Goal: Task Accomplishment & Management: Manage account settings

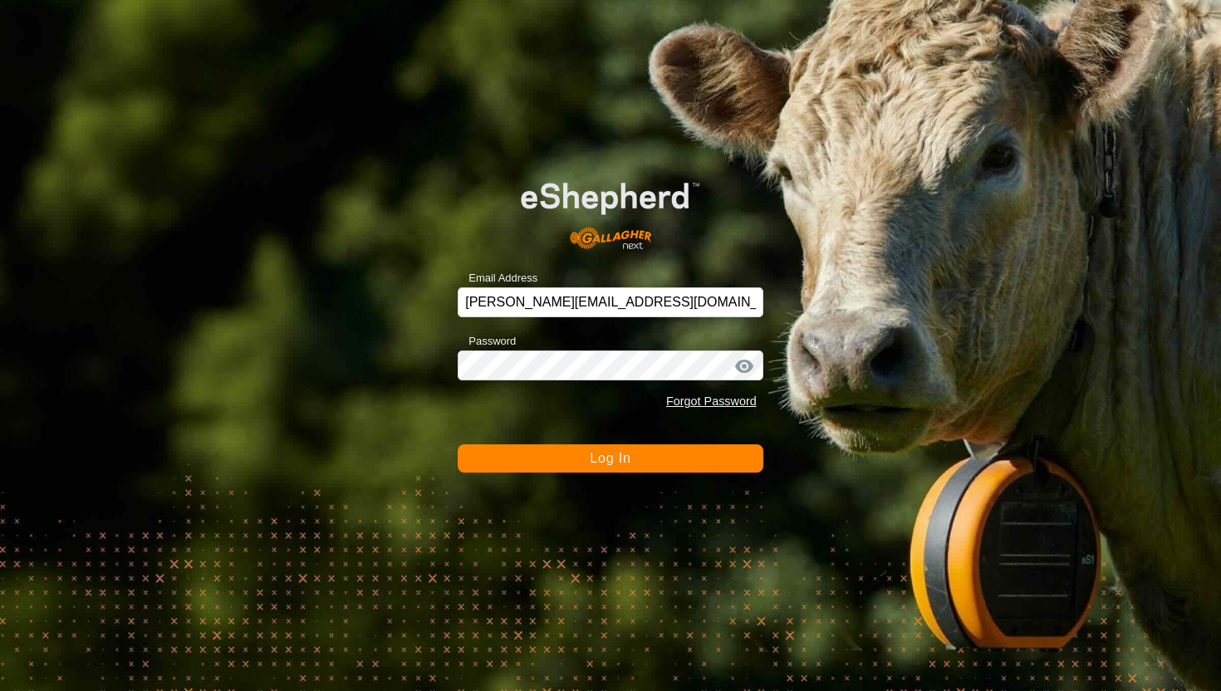
click at [637, 461] on button "Log In" at bounding box center [611, 458] width 306 height 28
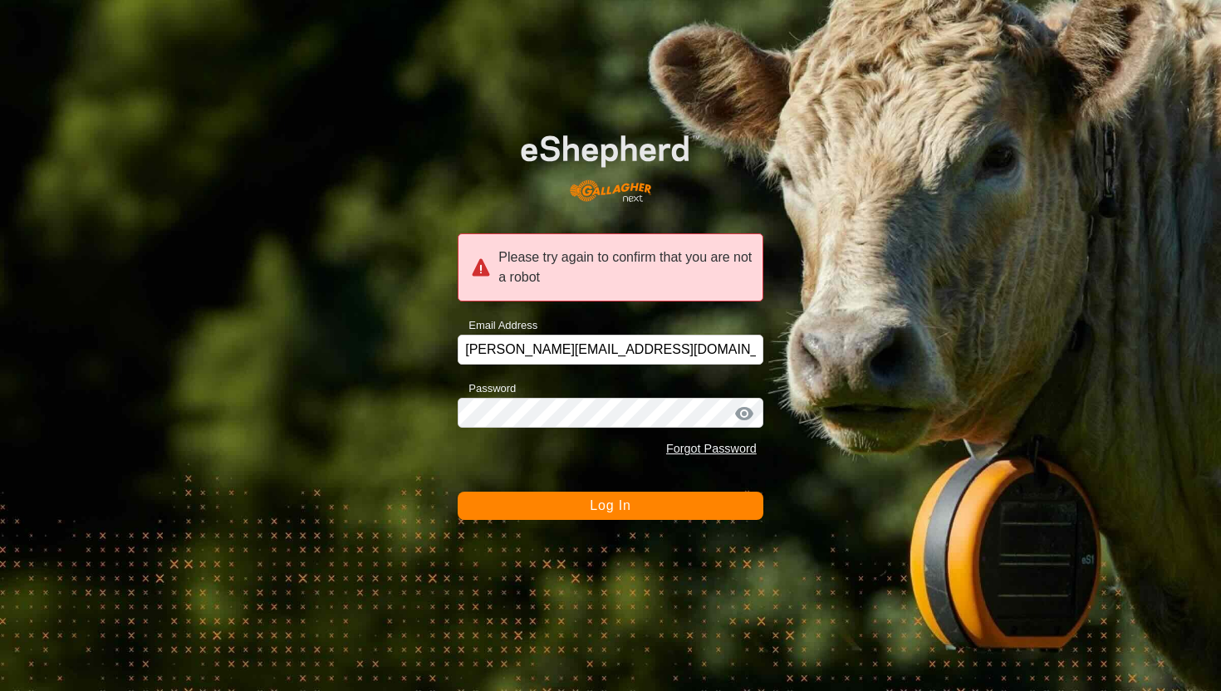
click at [606, 505] on span "Log In" at bounding box center [610, 505] width 41 height 14
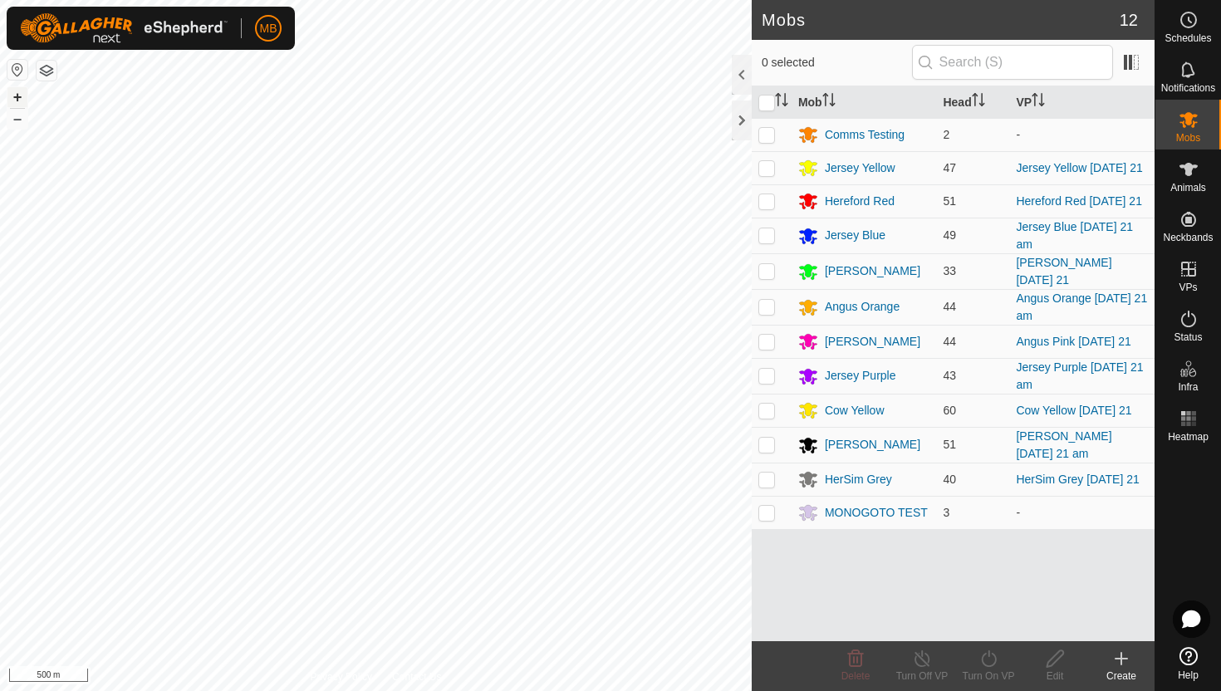
click at [16, 96] on button "+" at bounding box center [17, 97] width 20 height 20
click at [19, 99] on button "+" at bounding box center [17, 97] width 20 height 20
click at [23, 89] on button "+" at bounding box center [17, 97] width 20 height 20
click at [13, 117] on button "–" at bounding box center [17, 119] width 20 height 20
click at [21, 94] on button "+" at bounding box center [17, 97] width 20 height 20
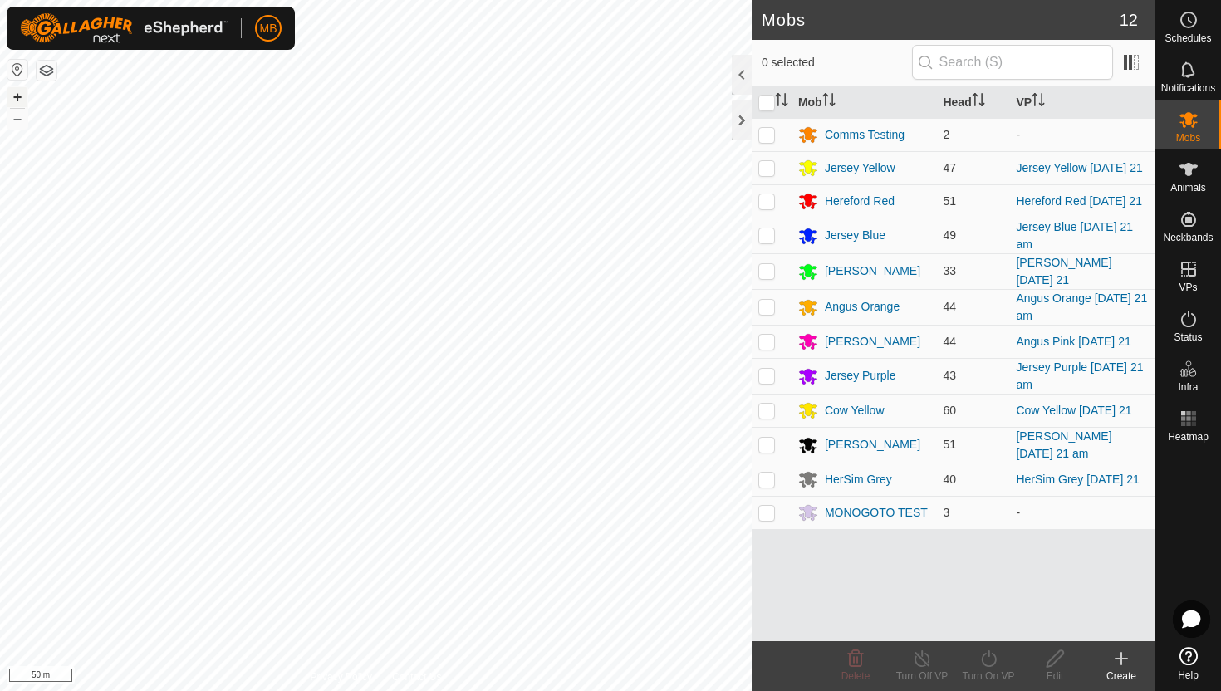
click at [21, 94] on button "+" at bounding box center [17, 97] width 20 height 20
click at [258, 0] on html "MB Schedules Notifications Mobs Animals Neckbands VPs Status Infra Heatmap Help…" at bounding box center [610, 345] width 1221 height 691
click at [80, 22] on div "MB Schedules Notifications Mobs Animals Neckbands VPs Status Infra Heatmap Help…" at bounding box center [610, 345] width 1221 height 691
click at [1186, 323] on icon at bounding box center [1189, 319] width 20 height 20
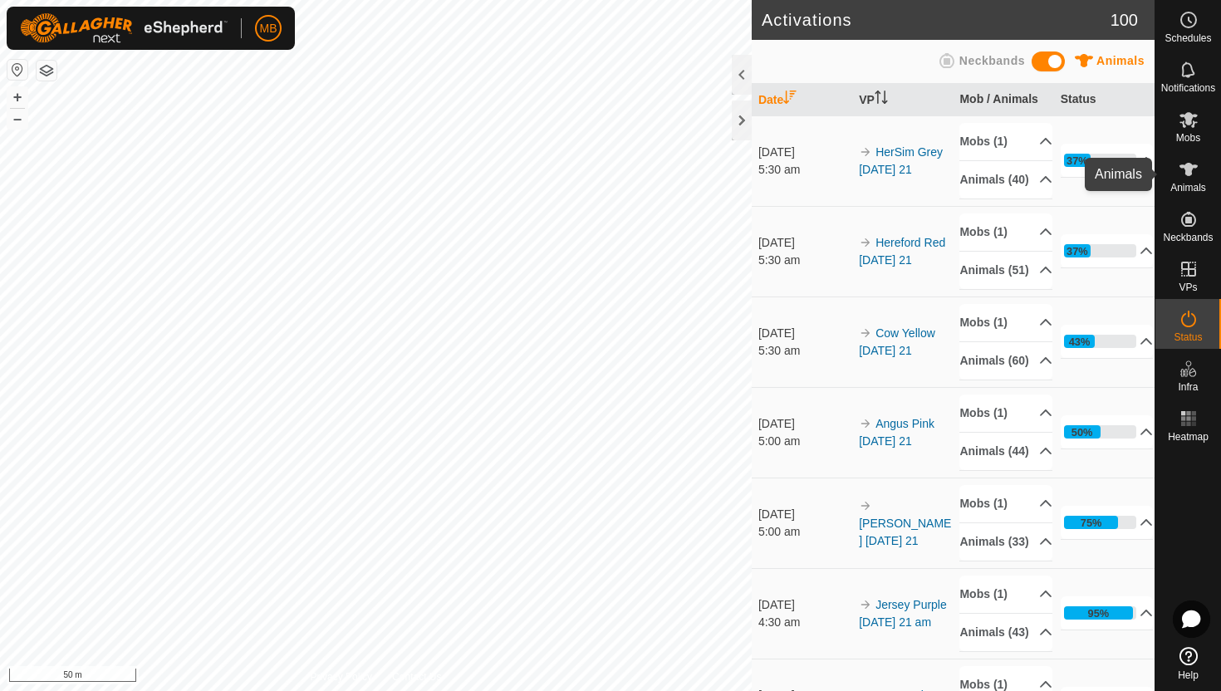
click at [1186, 177] on icon at bounding box center [1189, 170] width 20 height 20
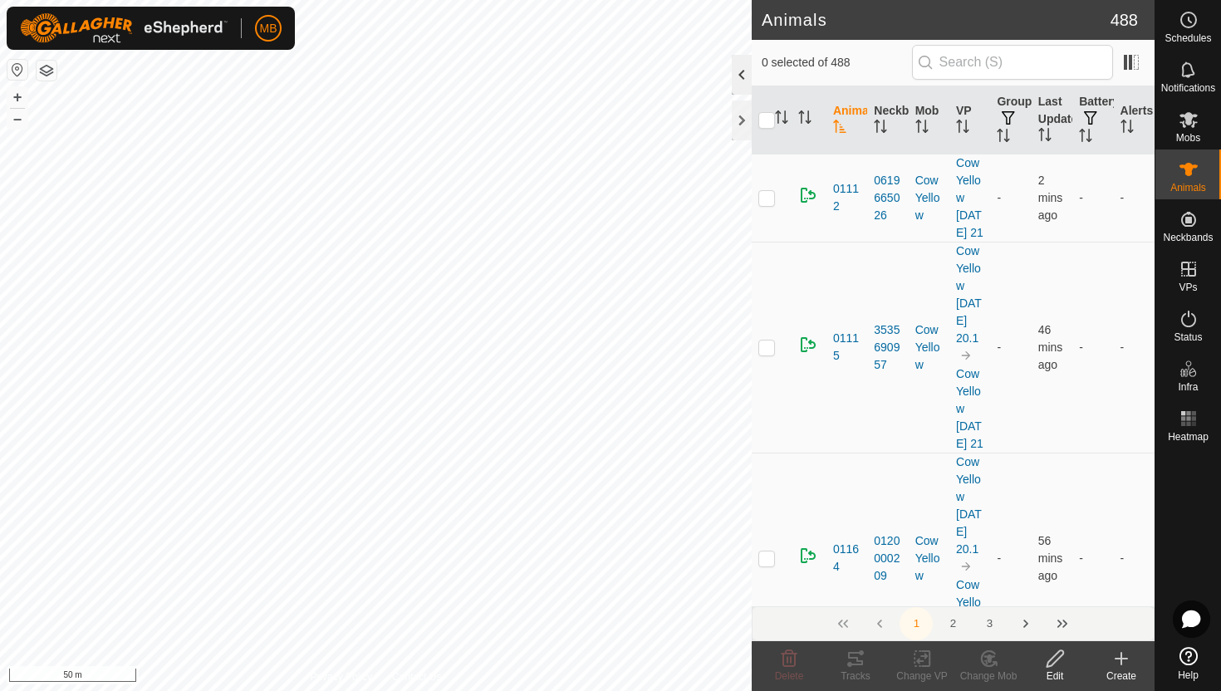
click at [741, 70] on div at bounding box center [742, 75] width 20 height 40
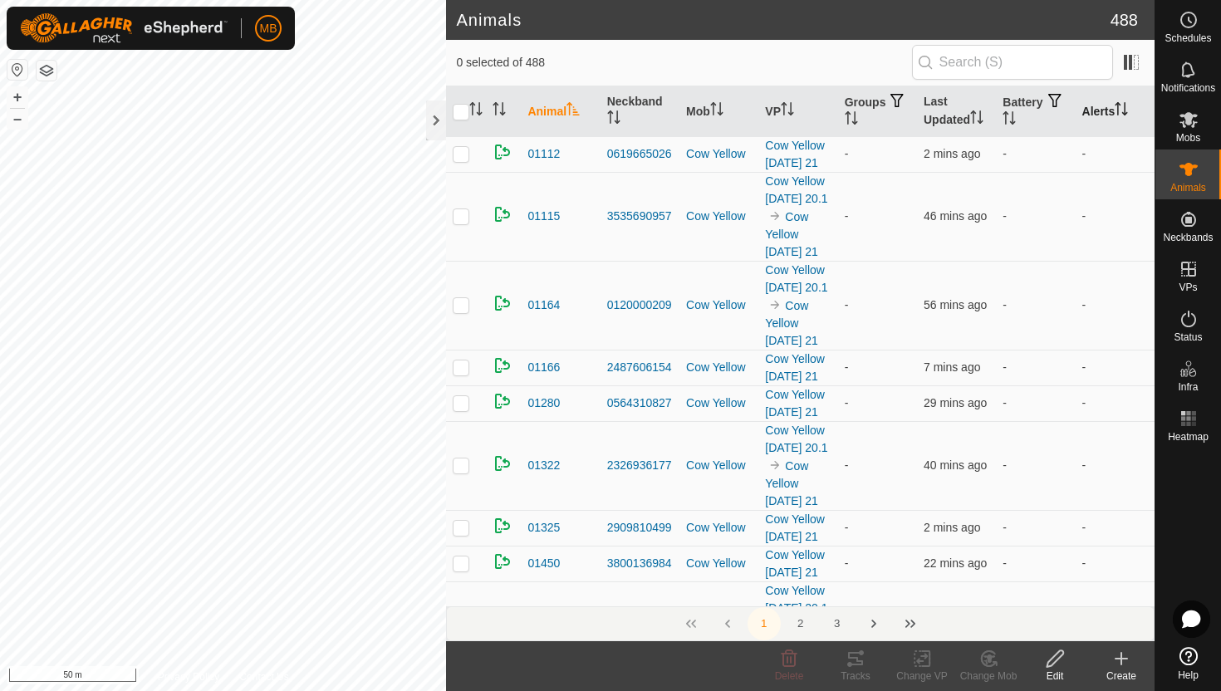
click at [1119, 104] on icon "Activate to sort" at bounding box center [1118, 108] width 2 height 13
click at [1121, 104] on icon "Activate to sort" at bounding box center [1122, 108] width 12 height 13
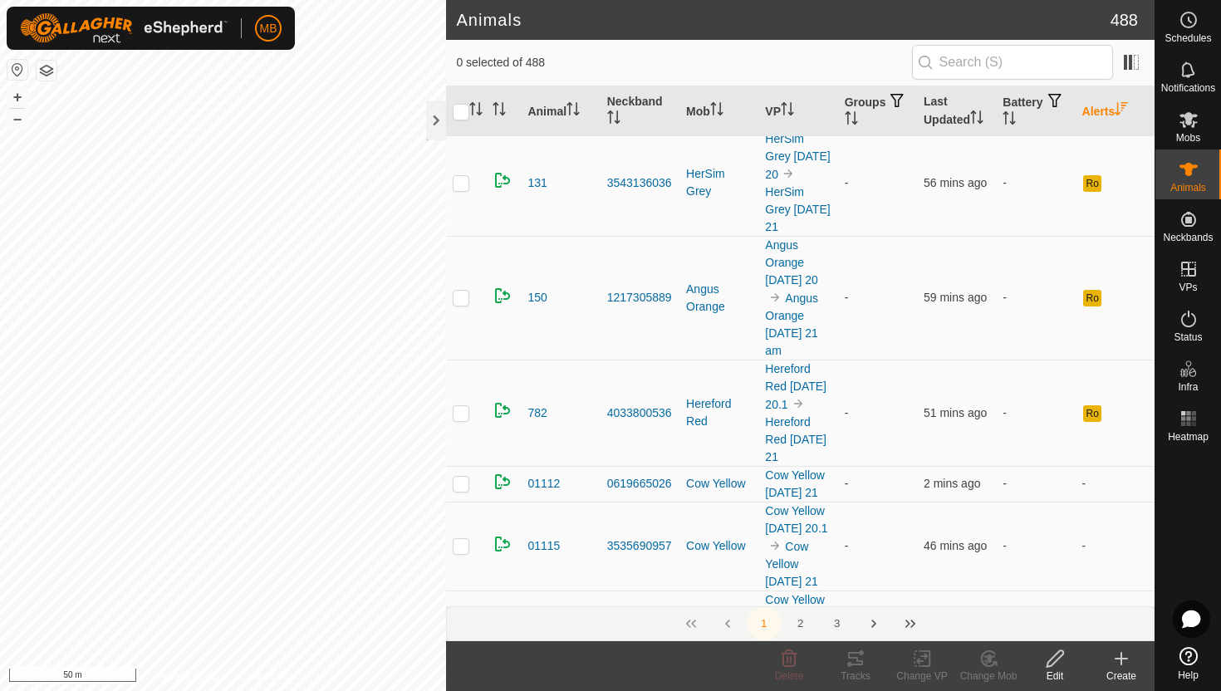
scroll to position [373, 0]
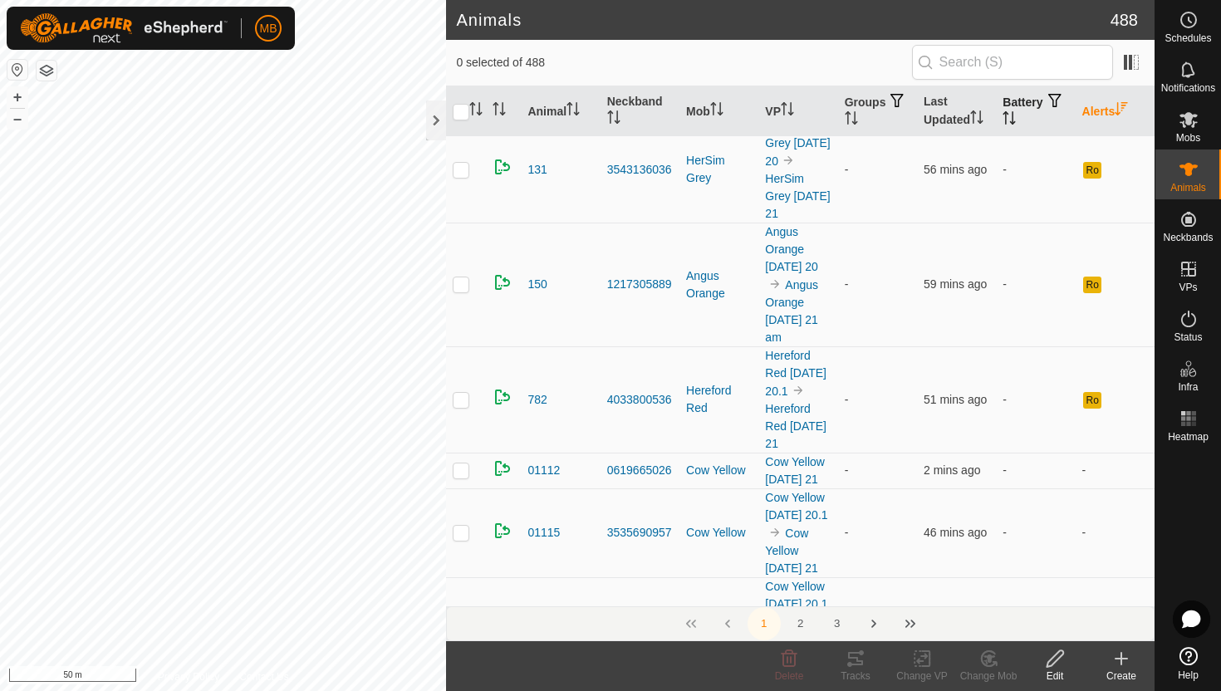
click at [1016, 115] on icon "Activate to sort" at bounding box center [1009, 117] width 13 height 13
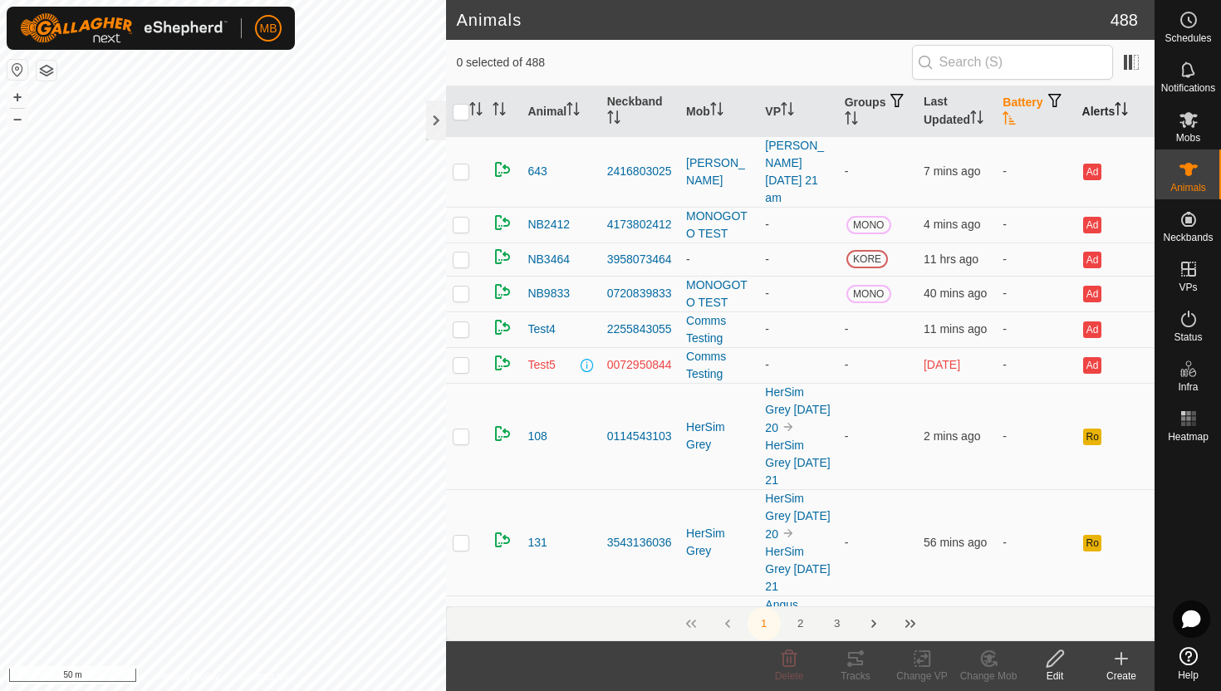
click at [1016, 115] on icon "Activate to sort" at bounding box center [1009, 117] width 13 height 13
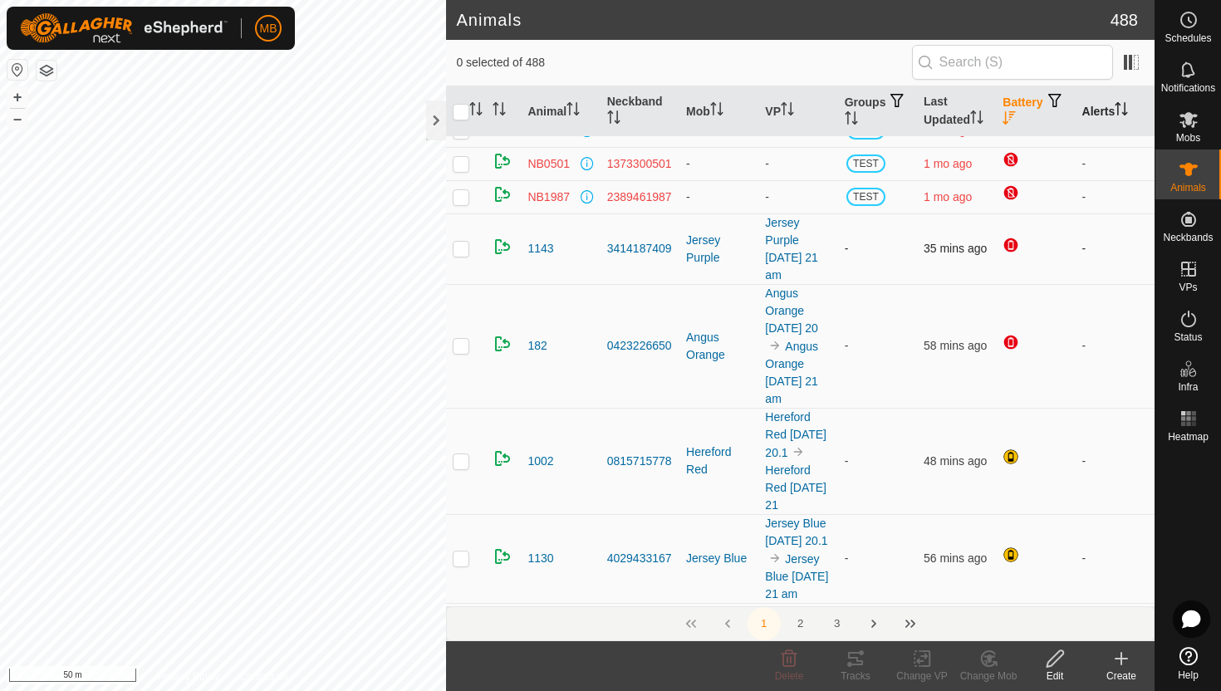
scroll to position [21, 0]
click at [982, 113] on icon "Activate to sort" at bounding box center [976, 116] width 13 height 13
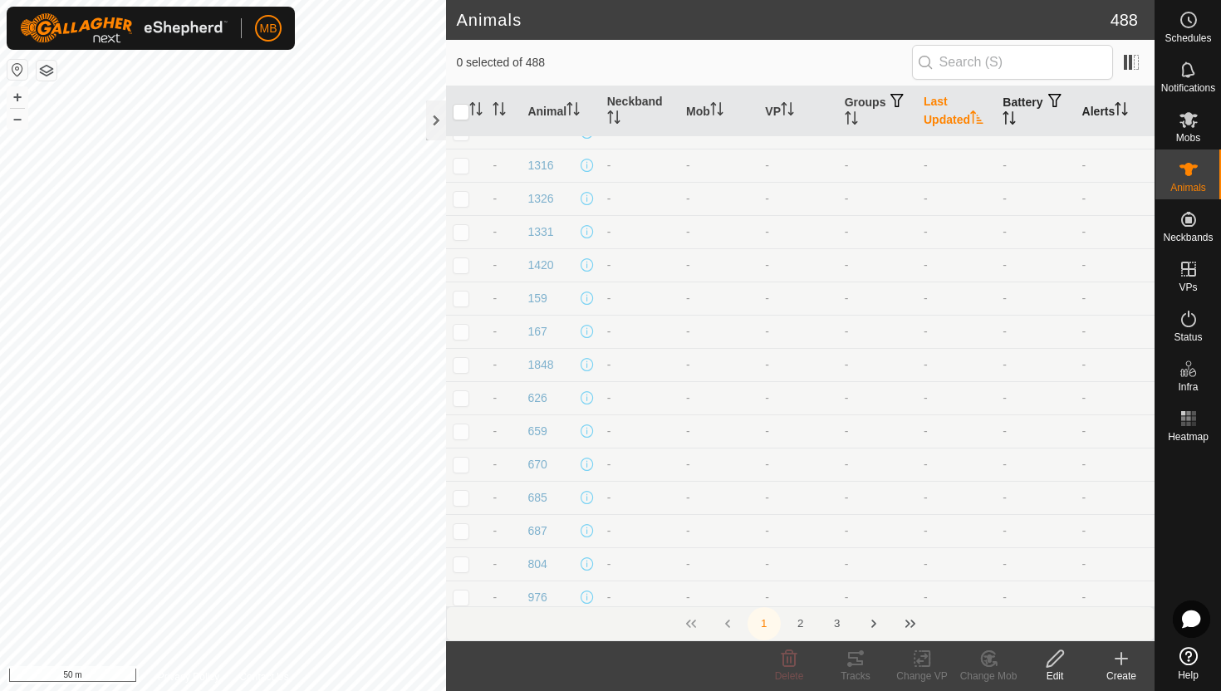
scroll to position [0, 0]
click at [982, 113] on icon "Activate to sort" at bounding box center [976, 116] width 13 height 13
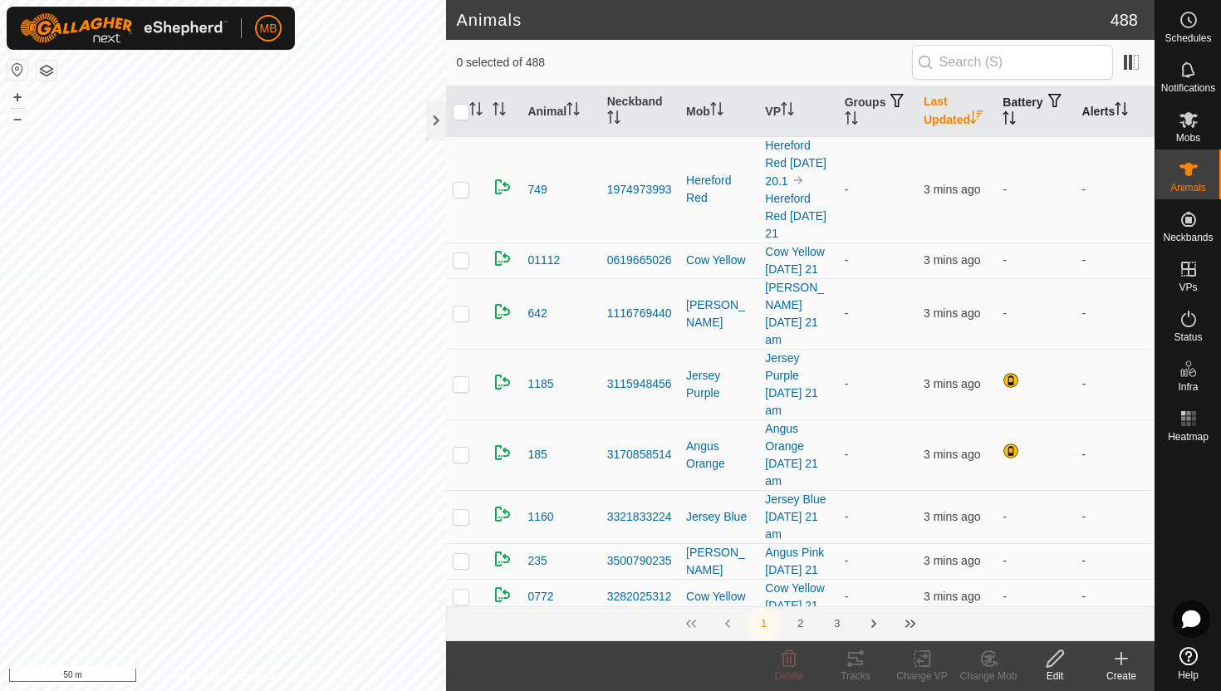
click at [982, 113] on icon "Activate to sort" at bounding box center [976, 116] width 12 height 13
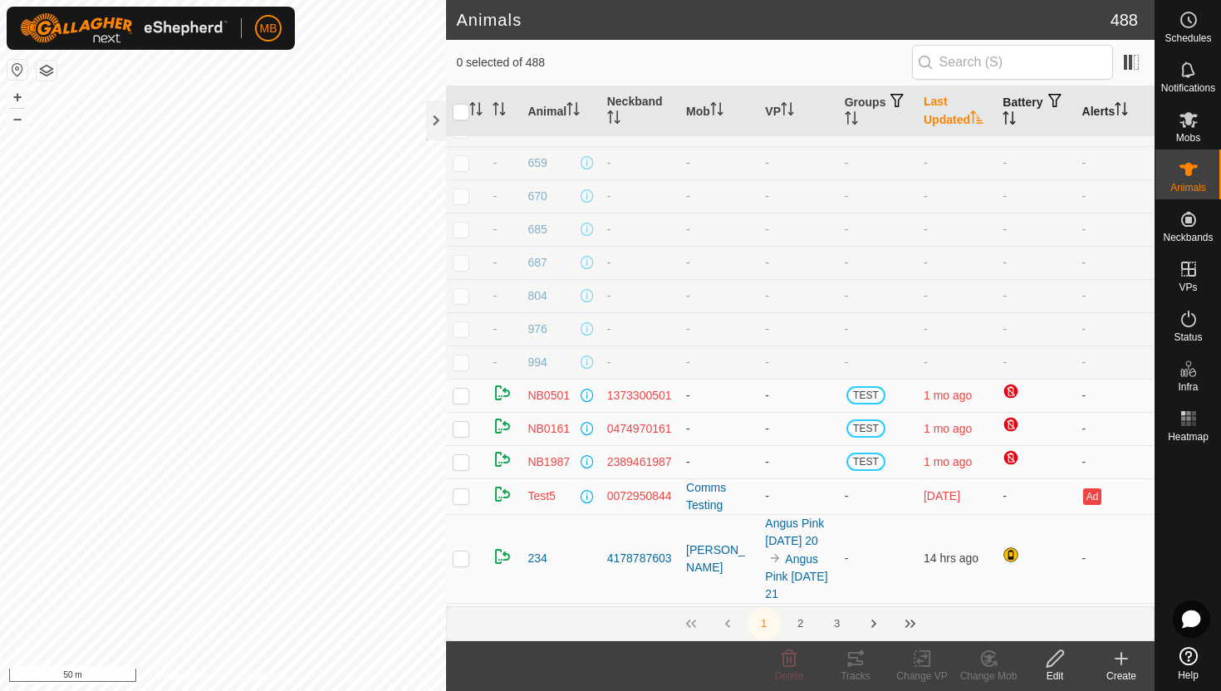
scroll to position [287, 0]
click at [1063, 61] on input "text" at bounding box center [1012, 62] width 201 height 35
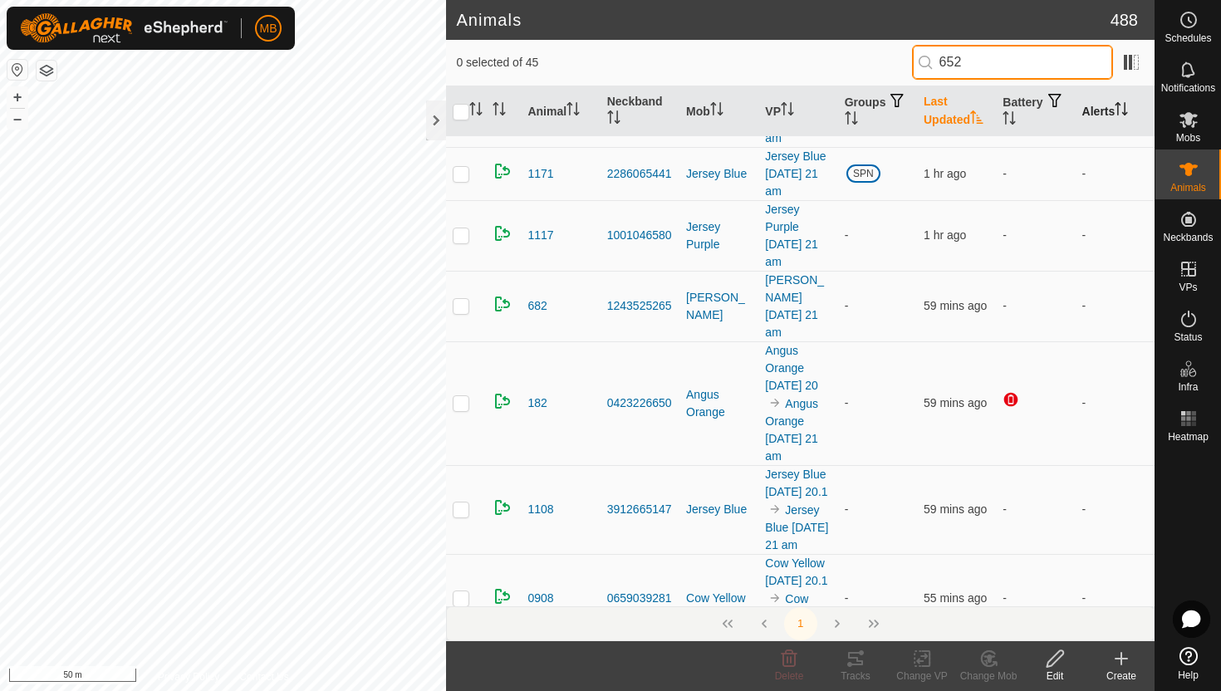
scroll to position [0, 0]
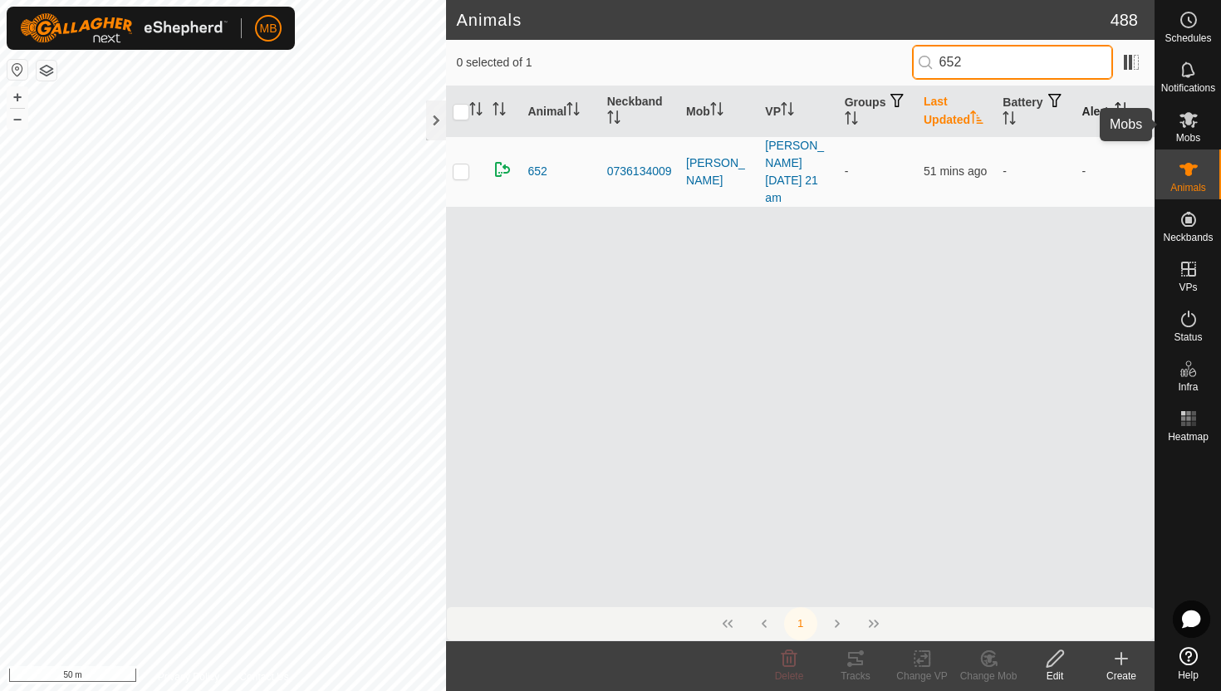
type input "652"
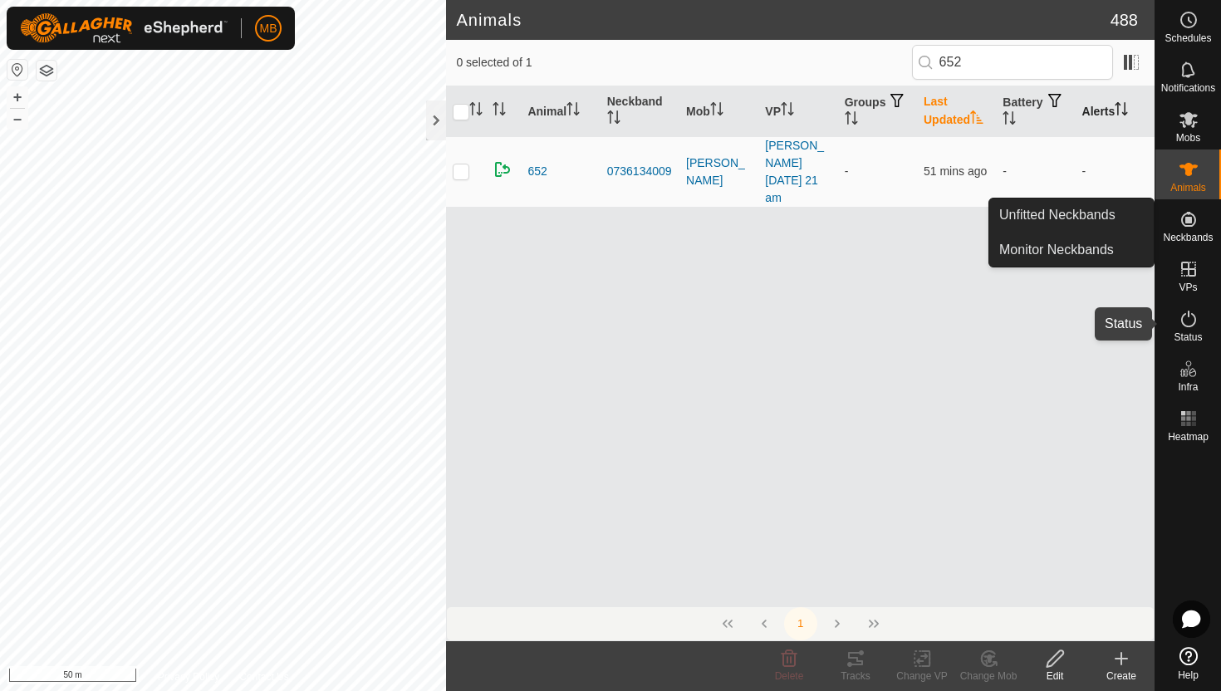
click at [1191, 320] on icon at bounding box center [1189, 319] width 20 height 20
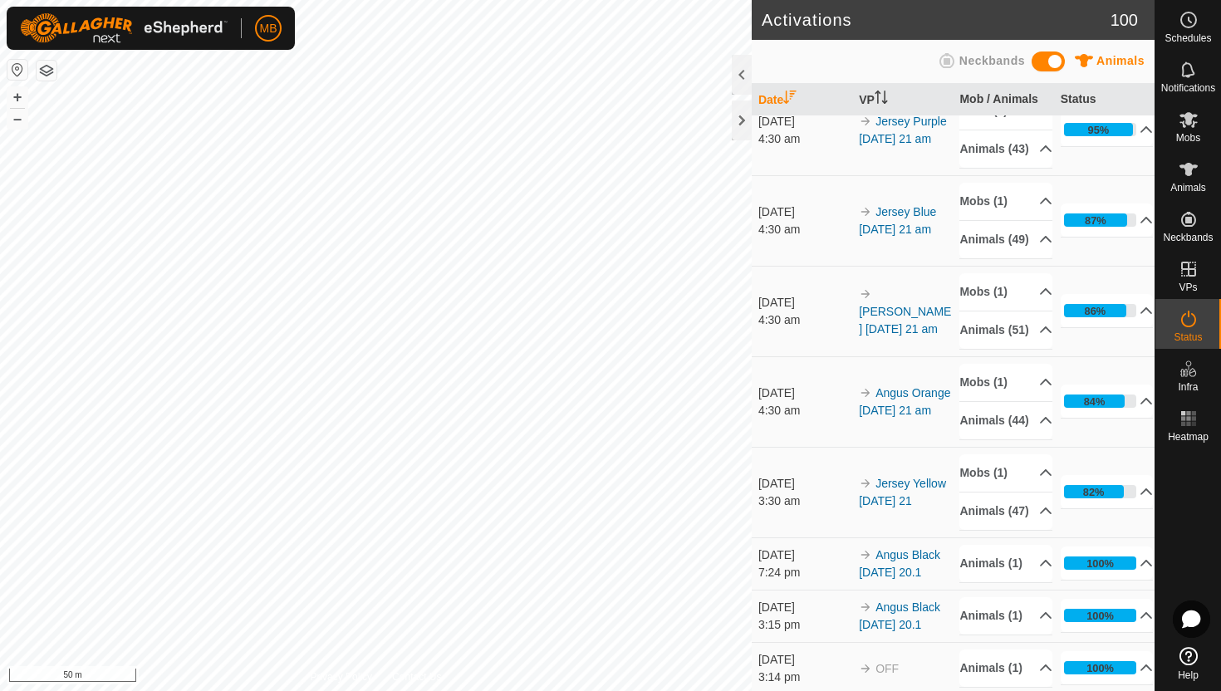
scroll to position [489, 0]
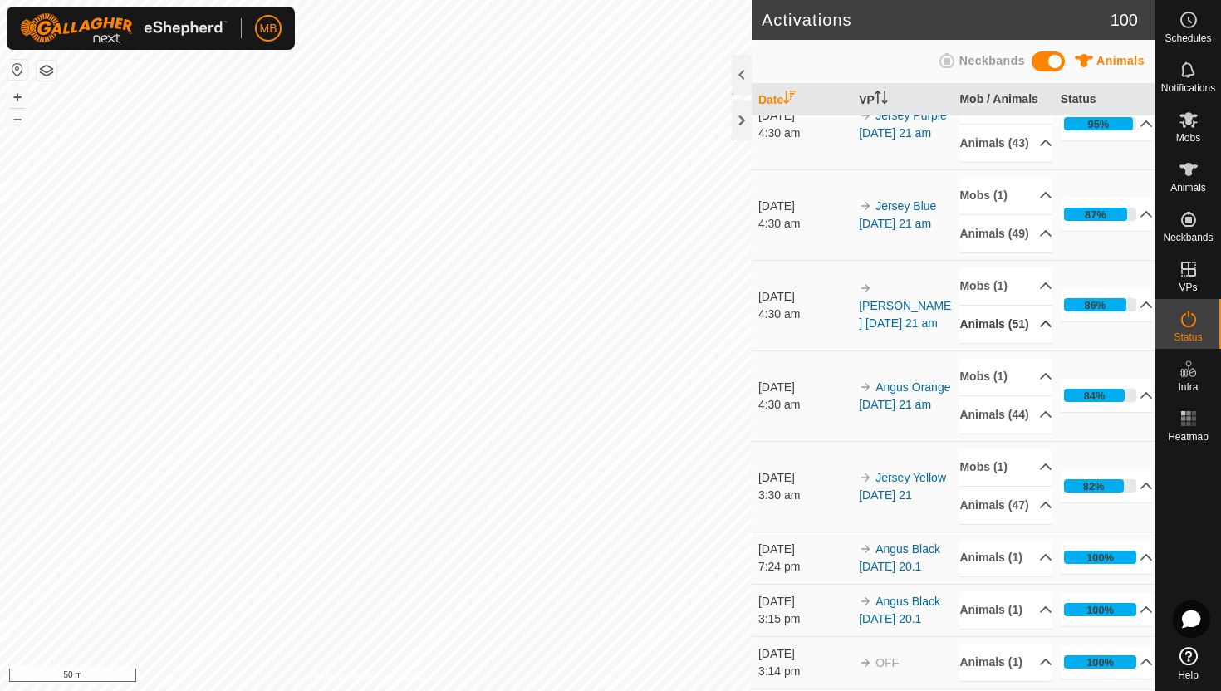
click at [1037, 343] on p-accordion-header "Animals (51)" at bounding box center [1006, 324] width 93 height 37
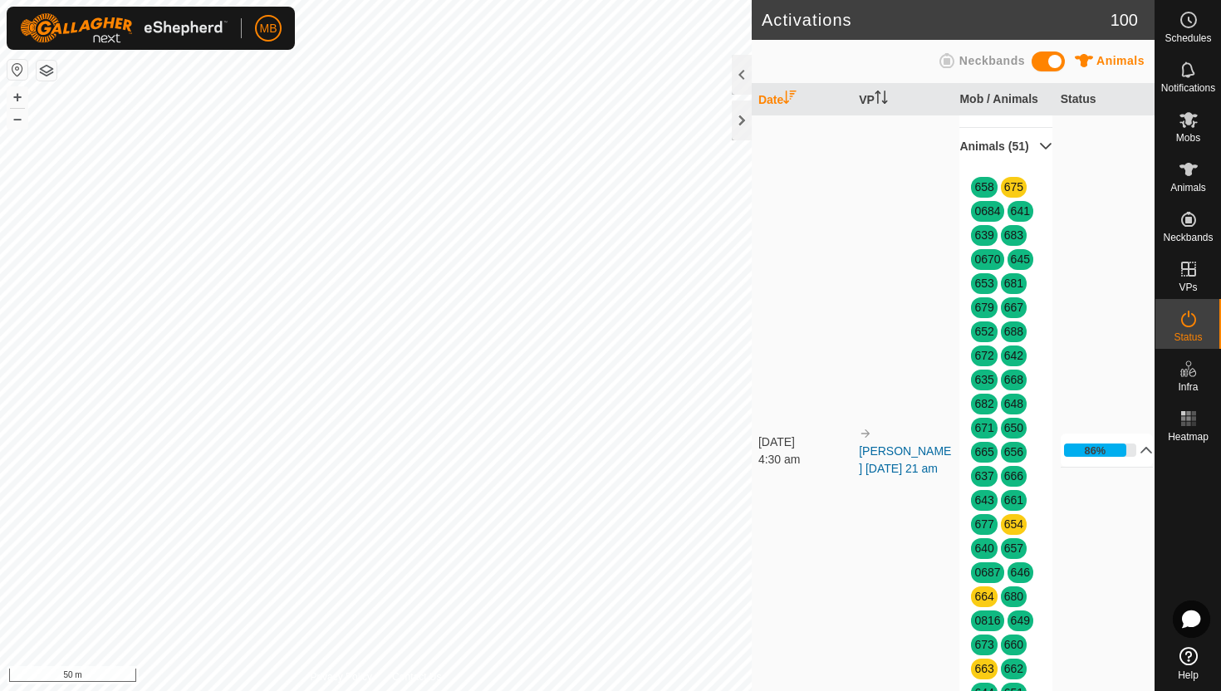
scroll to position [685, 0]
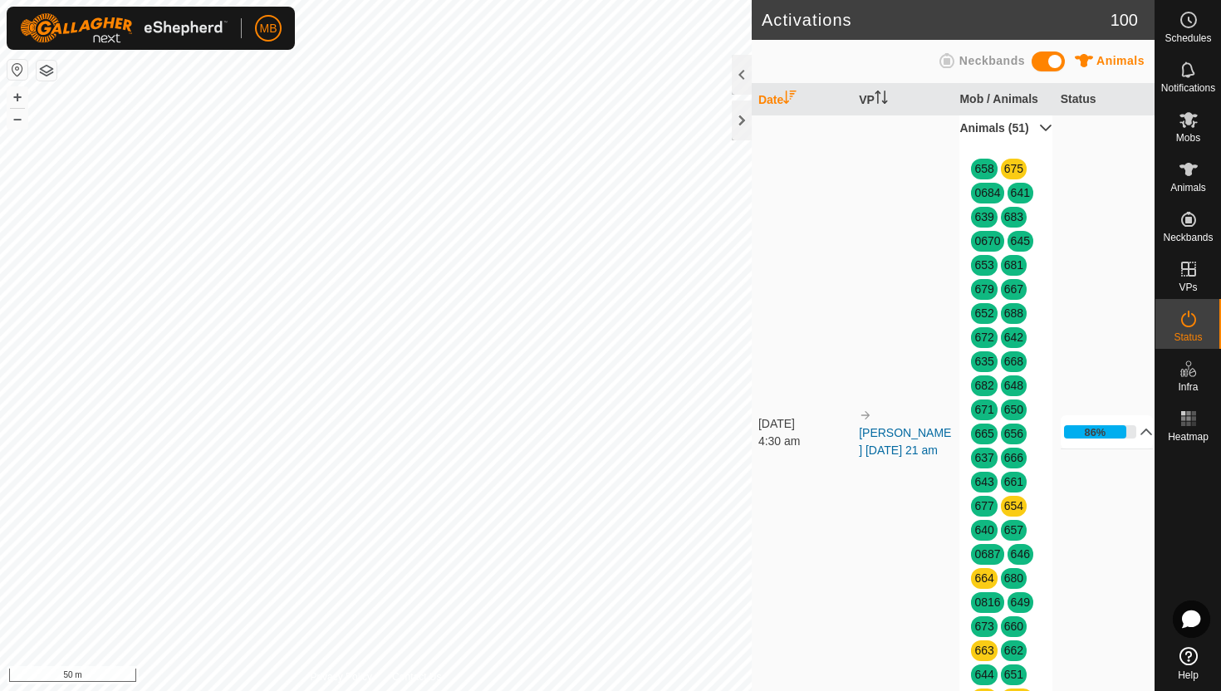
click at [1035, 147] on p-accordion-header "Animals (51)" at bounding box center [1006, 128] width 93 height 37
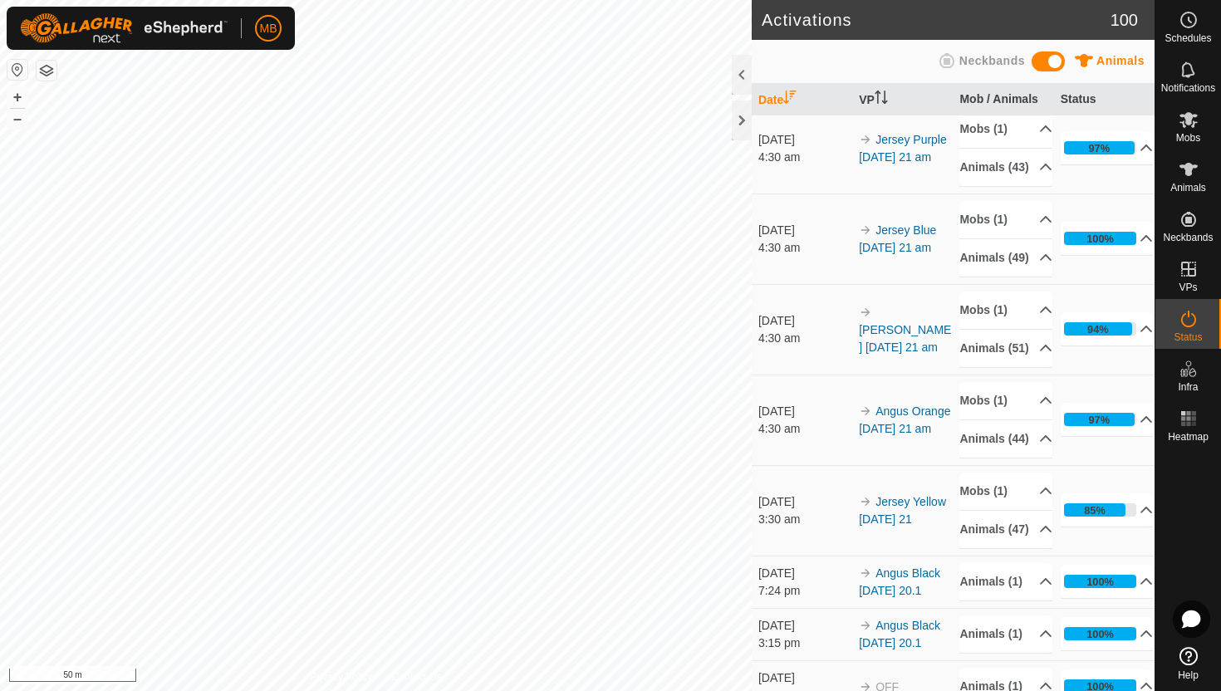
scroll to position [463, 0]
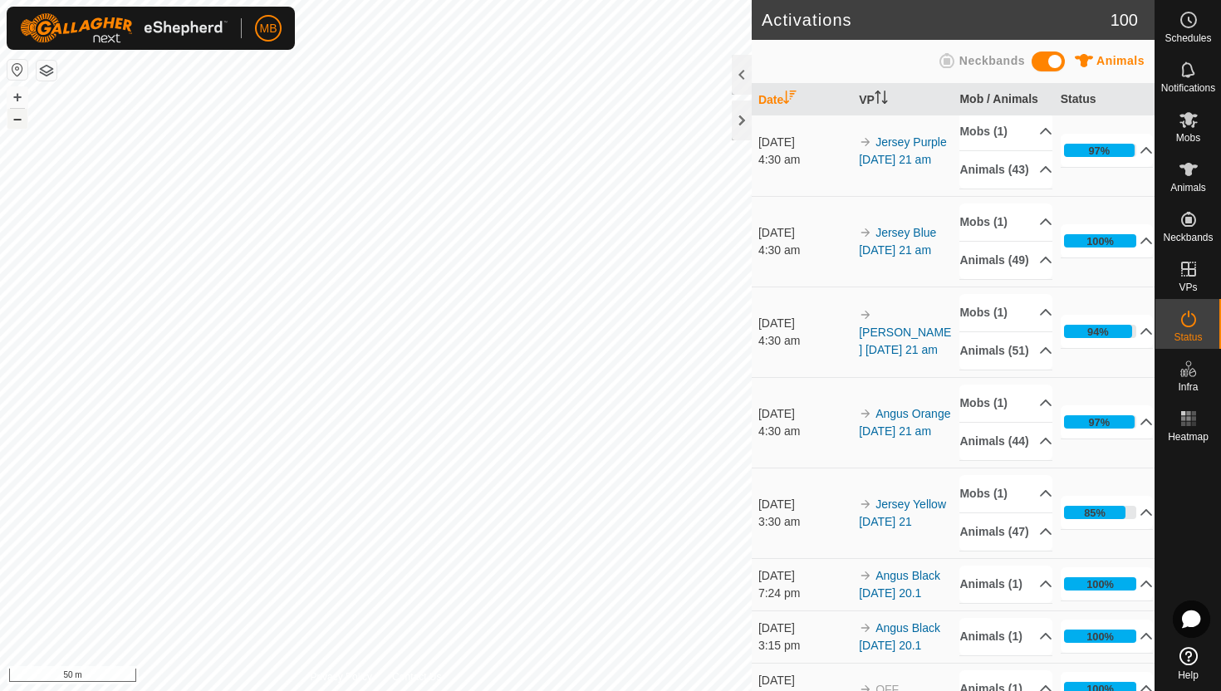
click at [21, 124] on button "–" at bounding box center [17, 119] width 20 height 20
click at [19, 122] on button "–" at bounding box center [17, 119] width 20 height 20
click at [23, 101] on button "+" at bounding box center [17, 97] width 20 height 20
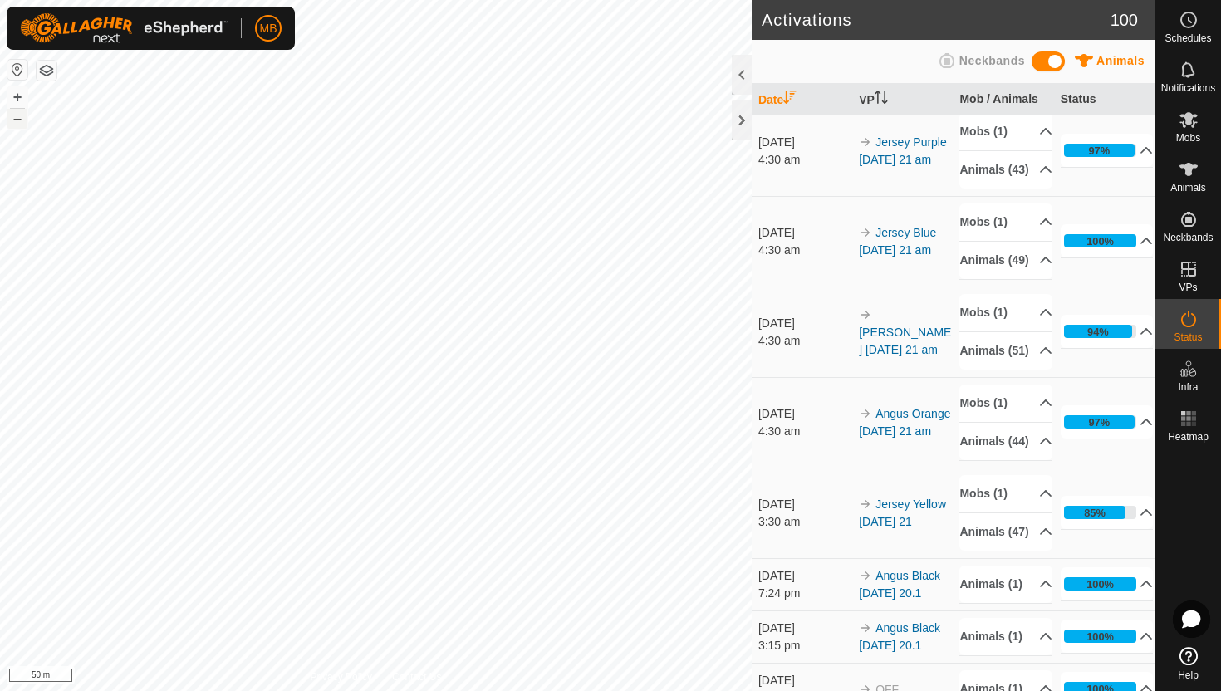
click at [15, 119] on button "–" at bounding box center [17, 119] width 20 height 20
click at [15, 92] on button "+" at bounding box center [17, 97] width 20 height 20
click at [23, 123] on button "–" at bounding box center [17, 119] width 20 height 20
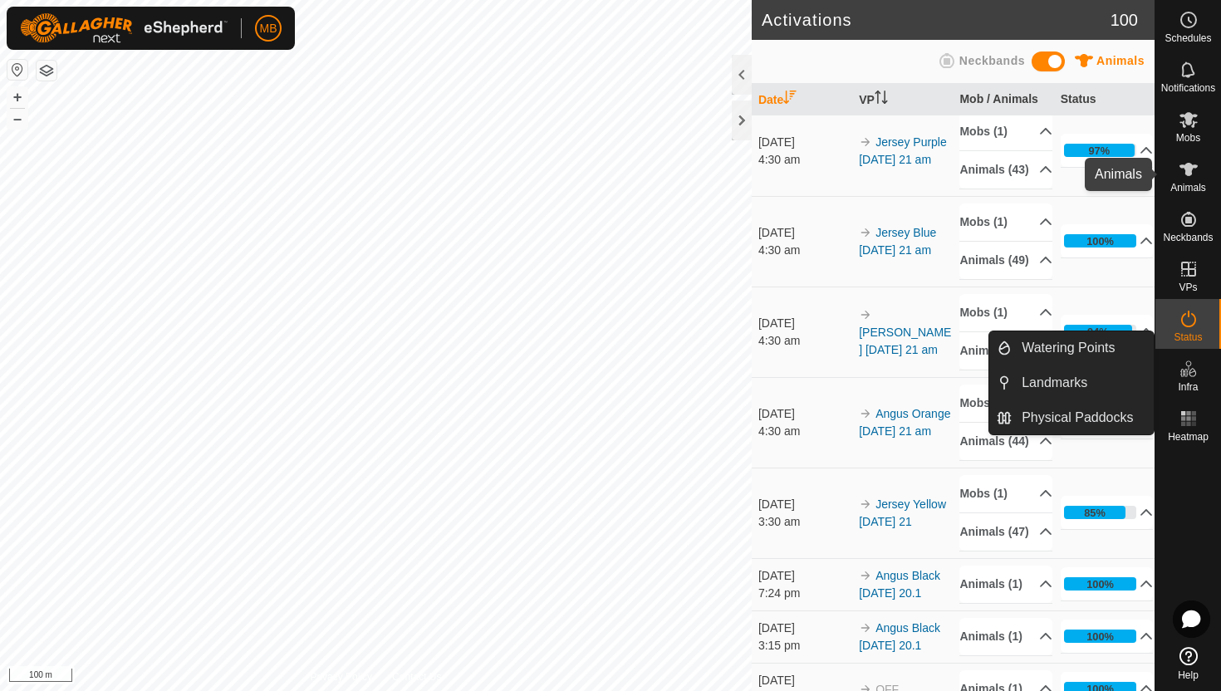
click at [1188, 171] on icon at bounding box center [1189, 169] width 18 height 13
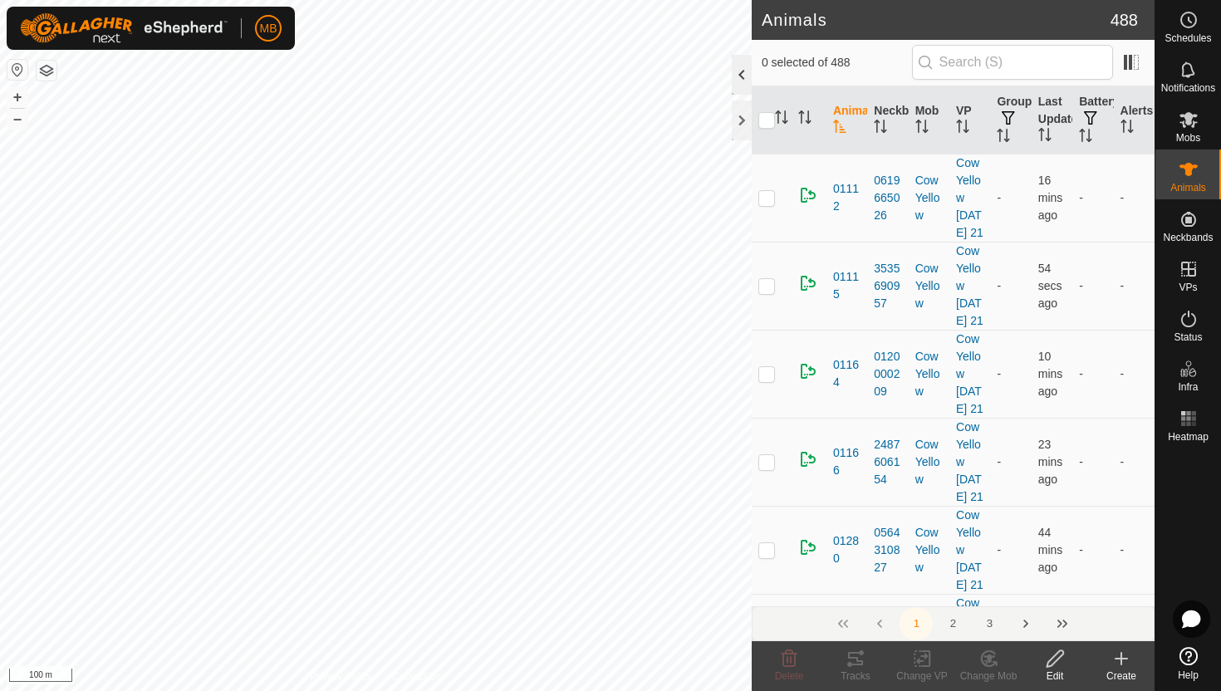
click at [744, 76] on div at bounding box center [742, 75] width 20 height 40
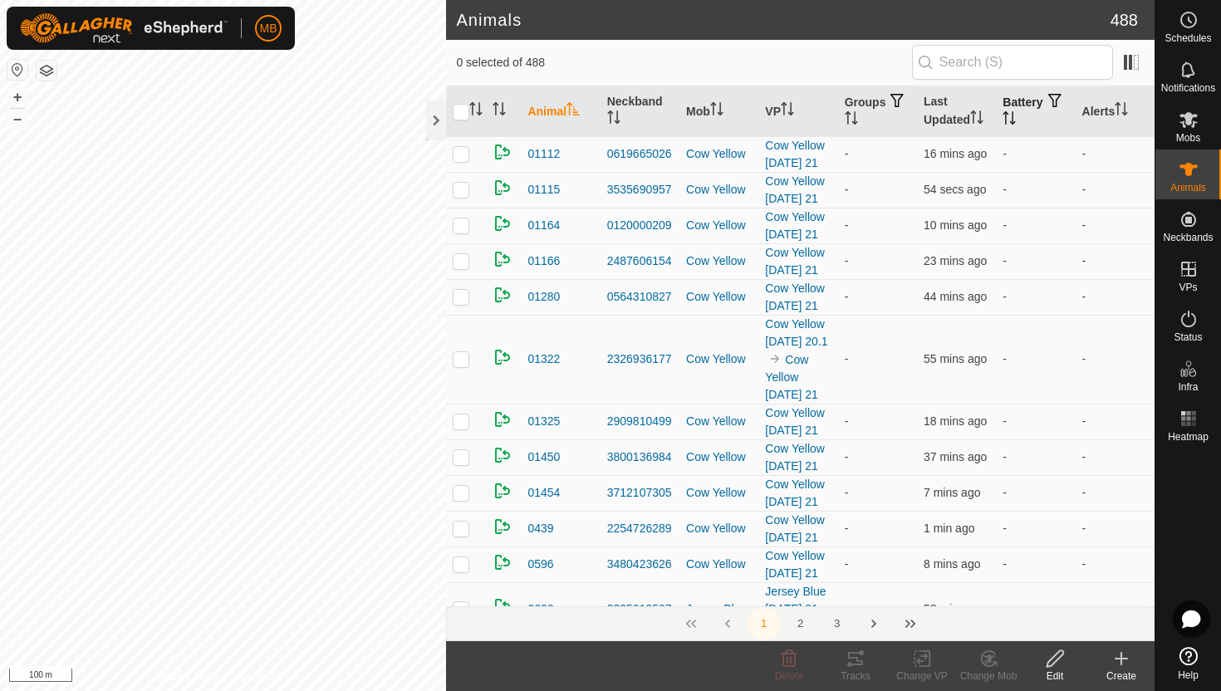
click at [1016, 116] on icon "Activate to sort" at bounding box center [1009, 117] width 13 height 13
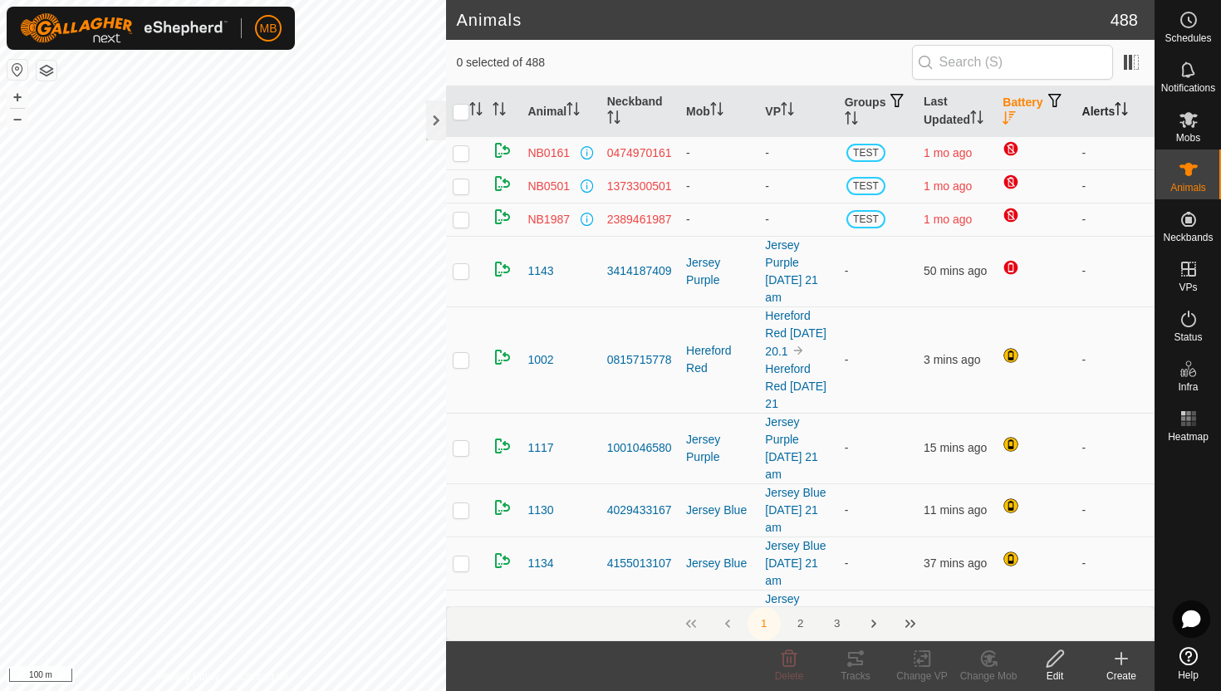
click at [1125, 104] on icon "Activate to sort" at bounding box center [1121, 108] width 13 height 13
